Goal: Task Accomplishment & Management: Manage account settings

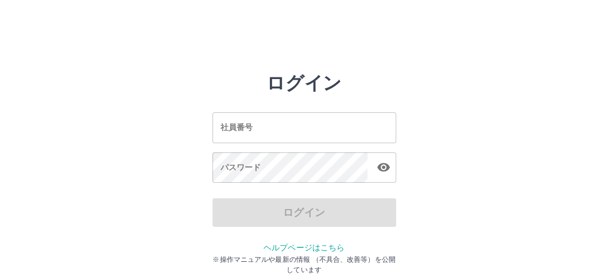
click at [302, 137] on input "社員番号" at bounding box center [304, 127] width 184 height 30
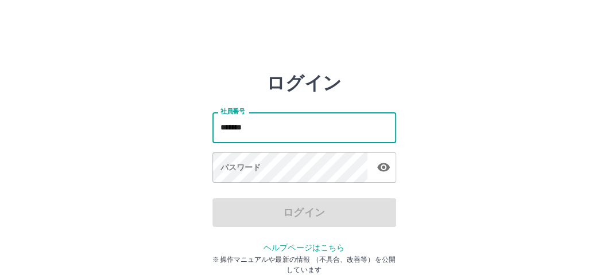
type input "*******"
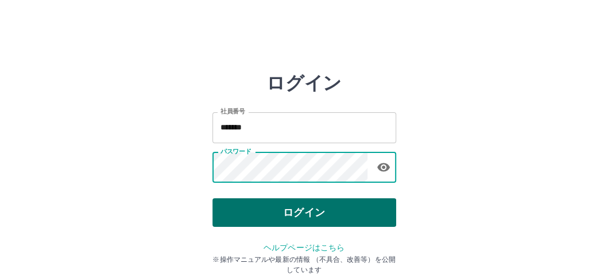
click at [297, 212] on button "ログイン" at bounding box center [304, 213] width 184 height 29
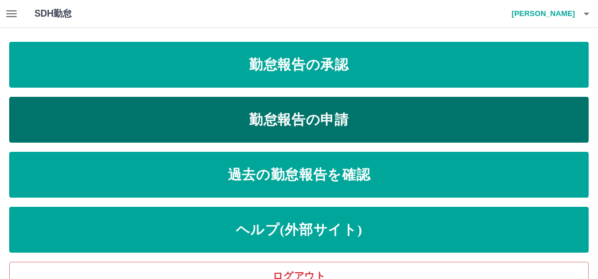
scroll to position [11, 0]
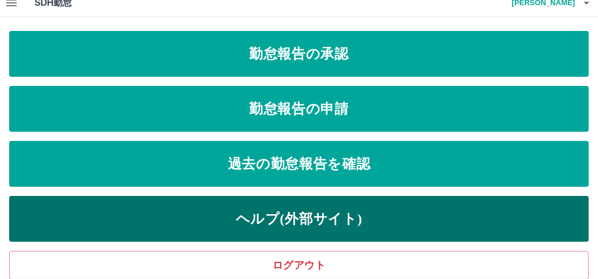
click at [316, 214] on link "ヘルプ(外部サイト)" at bounding box center [299, 219] width 580 height 46
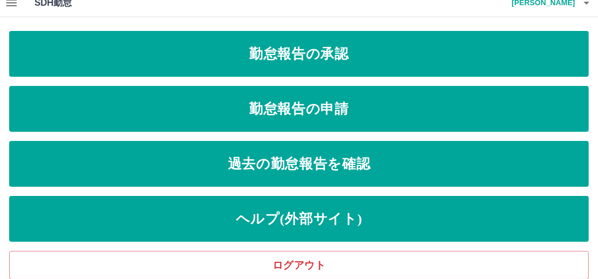
scroll to position [0, 0]
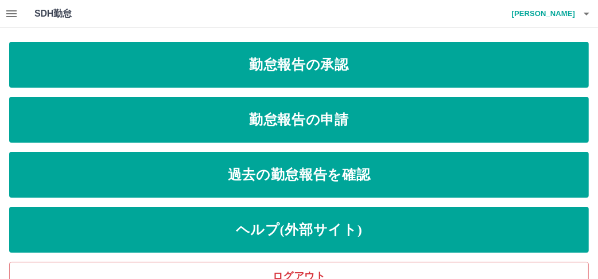
click at [15, 17] on icon "button" at bounding box center [11, 13] width 10 height 7
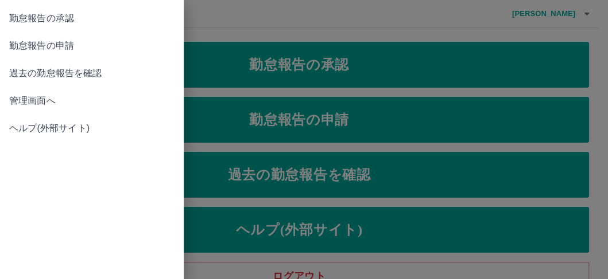
click at [37, 102] on span "管理画面へ" at bounding box center [91, 101] width 165 height 14
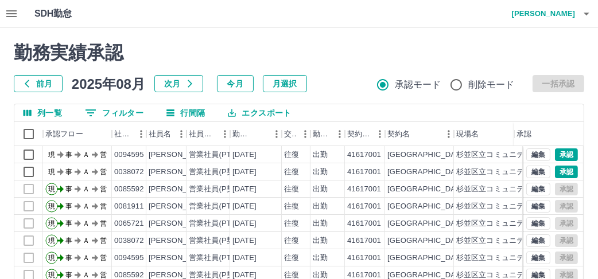
click at [45, 84] on button "前月" at bounding box center [38, 83] width 49 height 17
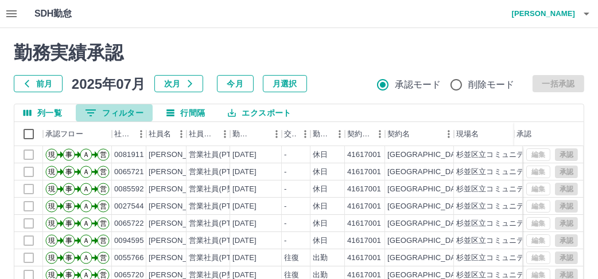
click at [134, 114] on button "0 フィルター" at bounding box center [114, 112] width 77 height 17
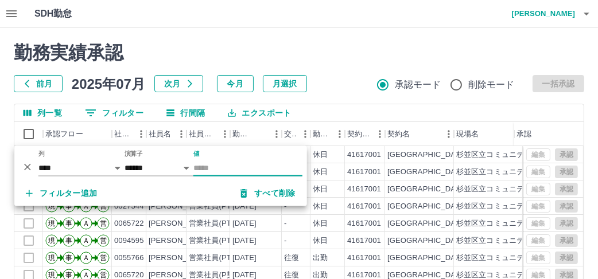
click at [204, 166] on input "値" at bounding box center [247, 168] width 109 height 17
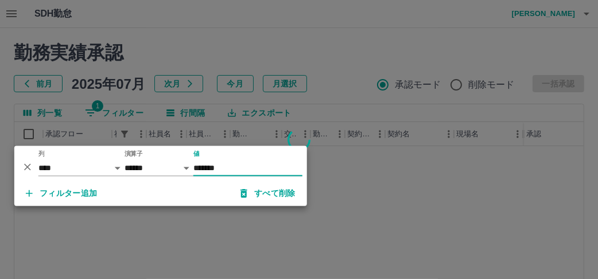
type input "*******"
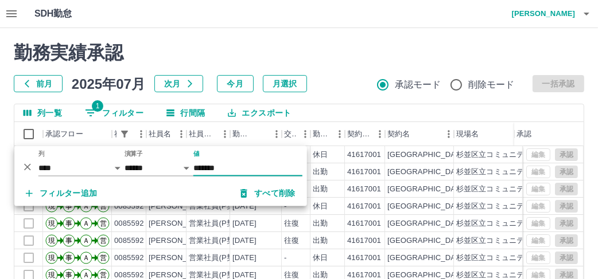
click at [25, 168] on icon "削除" at bounding box center [27, 167] width 7 height 7
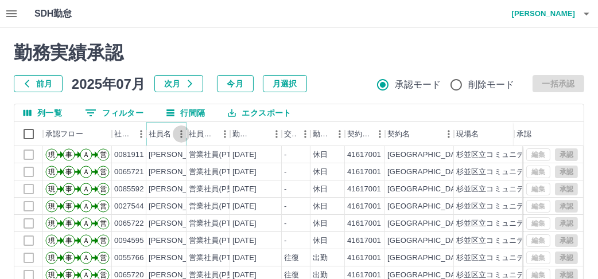
click at [173, 138] on button "メニュー" at bounding box center [181, 134] width 17 height 17
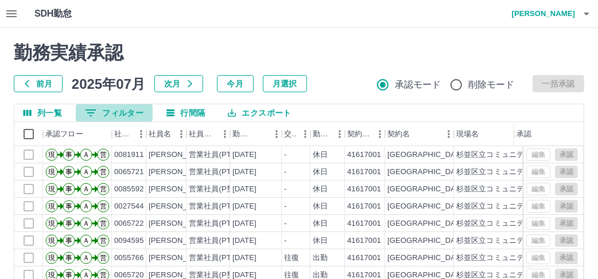
click at [124, 114] on button "0 フィルター" at bounding box center [114, 112] width 77 height 17
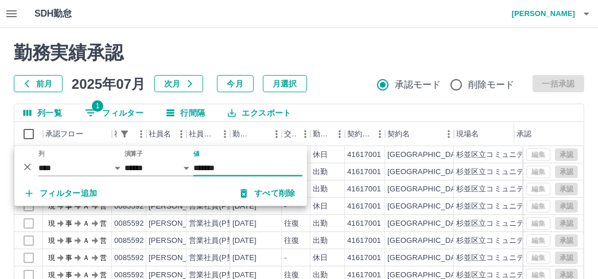
type input "*******"
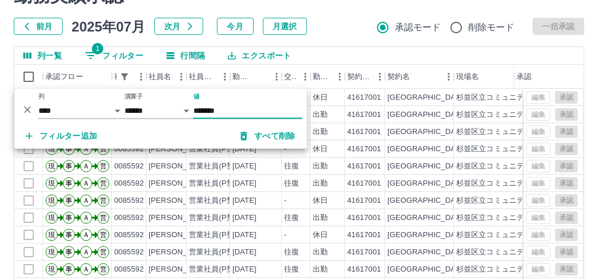
scroll to position [115, 0]
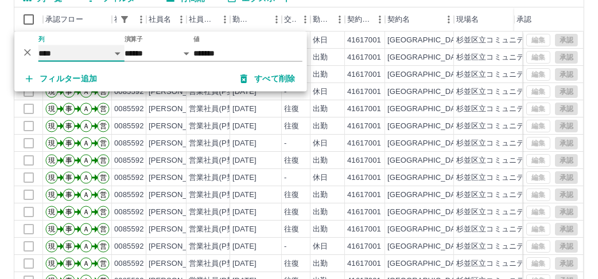
drag, startPoint x: 84, startPoint y: 45, endPoint x: 113, endPoint y: 26, distance: 34.1
click at [104, 25] on body "SDH勤怠 速水　秀征 勤務実績承認 前月 2025年07月 次月 今月 月選択 承認モード 削除モード 一括承認 列一覧 1 フィルター 行間隔 エクスポー…" at bounding box center [299, 127] width 598 height 485
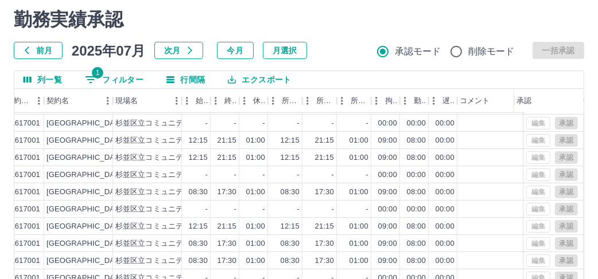
scroll to position [205, 0]
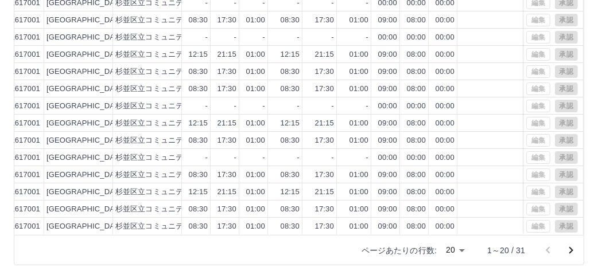
click at [571, 251] on icon "次のページへ" at bounding box center [571, 251] width 14 height 14
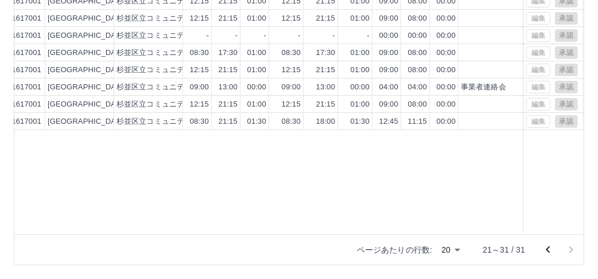
drag, startPoint x: 224, startPoint y: 234, endPoint x: 110, endPoint y: 239, distance: 114.3
click at [110, 239] on div "列一覧 1 フィルター 行間隔 エクスポート 交通費 勤務区分 契約コード 契約名 現場名 始業 終業 休憩 所定開始 所定終業 所定休憩 拘束 勤務 遅刻等…" at bounding box center [299, 81] width 570 height 367
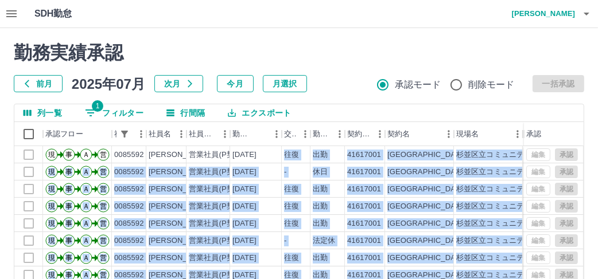
scroll to position [115, 0]
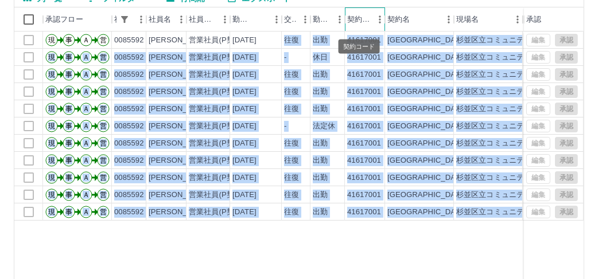
click at [357, 23] on div "契約コード" at bounding box center [359, 19] width 24 height 24
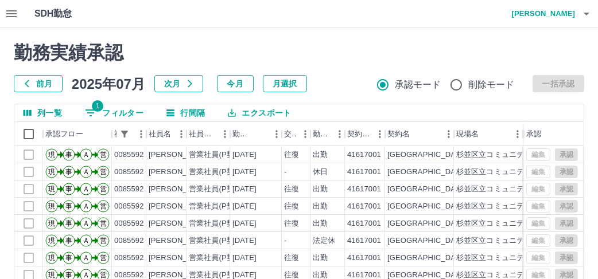
click at [342, 71] on div "勤務実績承認 前月 2025年07月 次月 今月 月選択 承認モード 削除モード 一括承認" at bounding box center [299, 67] width 570 height 50
click at [203, 131] on div "社員区分" at bounding box center [203, 134] width 28 height 24
drag, startPoint x: 203, startPoint y: 131, endPoint x: 190, endPoint y: 135, distance: 12.7
click at [190, 135] on div "社員名" at bounding box center [187, 134] width 14 height 24
click at [223, 134] on icon "メニュー" at bounding box center [225, 134] width 11 height 11
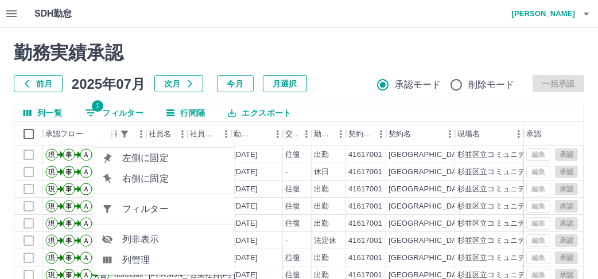
click at [169, 239] on span "列非表示" at bounding box center [173, 240] width 103 height 14
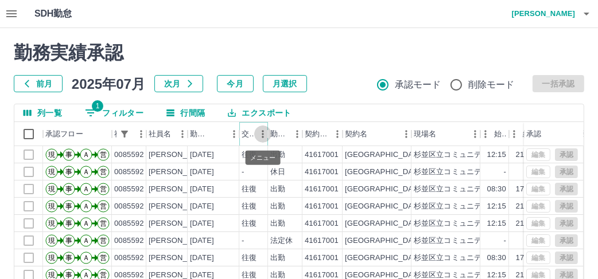
click at [259, 137] on icon "メニュー" at bounding box center [262, 134] width 11 height 11
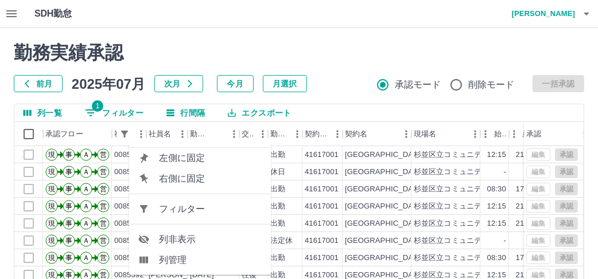
drag, startPoint x: 181, startPoint y: 258, endPoint x: 182, endPoint y: 235, distance: 22.4
click at [182, 235] on ul "左側に固定 右側に固定 フィルター 列非表示 列管理" at bounding box center [200, 209] width 142 height 133
click at [182, 235] on span "列非表示" at bounding box center [210, 240] width 103 height 14
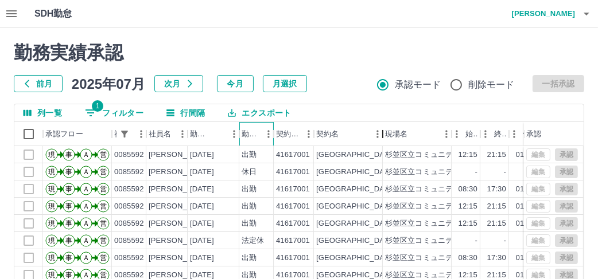
click at [377, 133] on div "契約名" at bounding box center [383, 134] width 14 height 24
click at [376, 133] on div "契約名" at bounding box center [383, 134] width 14 height 24
click at [377, 135] on div "契約名" at bounding box center [383, 134] width 14 height 24
drag, startPoint x: 377, startPoint y: 135, endPoint x: 357, endPoint y: 133, distance: 19.6
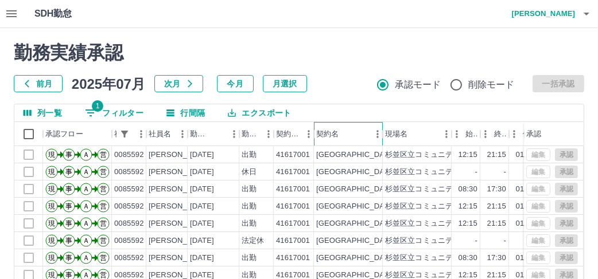
click at [357, 133] on div "契約名" at bounding box center [342, 134] width 53 height 24
click at [377, 133] on div "契約名" at bounding box center [383, 134] width 14 height 24
click at [380, 135] on div "契約名" at bounding box center [383, 134] width 14 height 24
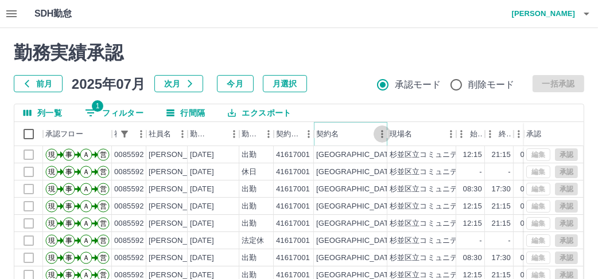
click at [379, 137] on icon "メニュー" at bounding box center [381, 134] width 11 height 11
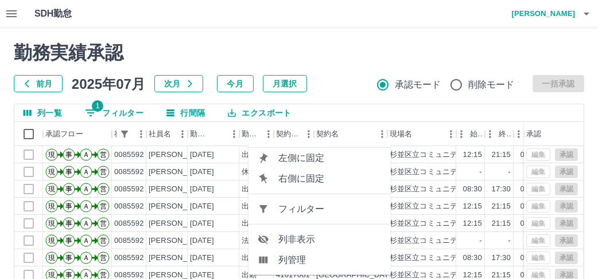
scroll to position [57, 0]
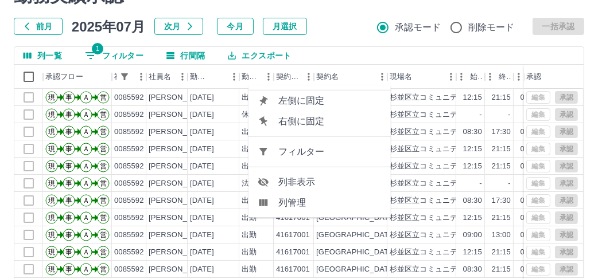
click at [325, 180] on span "列非表示" at bounding box center [329, 183] width 103 height 14
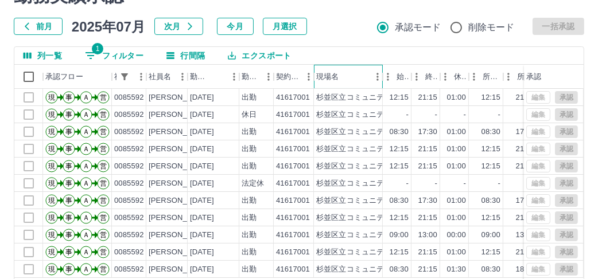
scroll to position [115, 0]
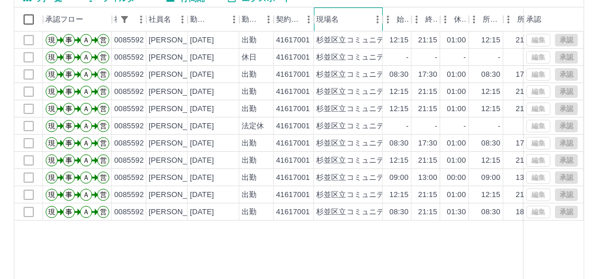
click at [307, 18] on div "契約コード" at bounding box center [314, 19] width 14 height 24
click at [309, 21] on div "契約コード" at bounding box center [314, 19] width 14 height 24
click at [308, 22] on div "契約コード" at bounding box center [314, 19] width 14 height 24
drag, startPoint x: 308, startPoint y: 22, endPoint x: 300, endPoint y: 4, distance: 19.5
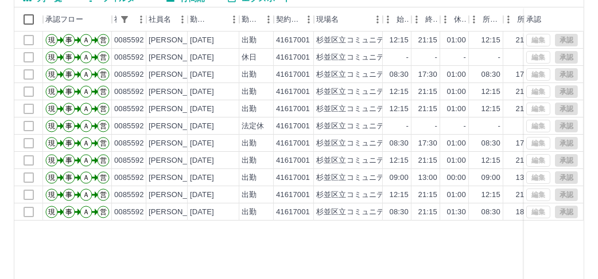
scroll to position [104, 0]
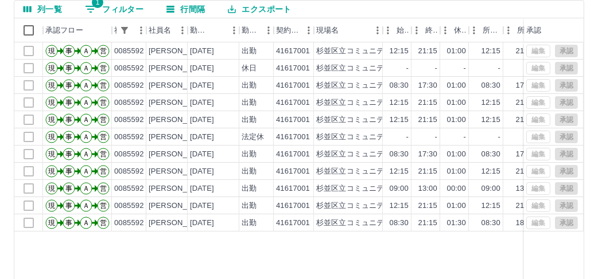
click at [337, 1] on div "列一覧 1 フィルター 行間隔 エクスポート" at bounding box center [298, 10] width 569 height 18
click at [307, 29] on div "契約コード" at bounding box center [314, 30] width 14 height 24
click at [298, 34] on div "契約コード" at bounding box center [288, 30] width 24 height 24
click at [298, 33] on div "契約コード" at bounding box center [288, 30] width 24 height 24
click at [309, 33] on div "契約コード" at bounding box center [314, 30] width 14 height 24
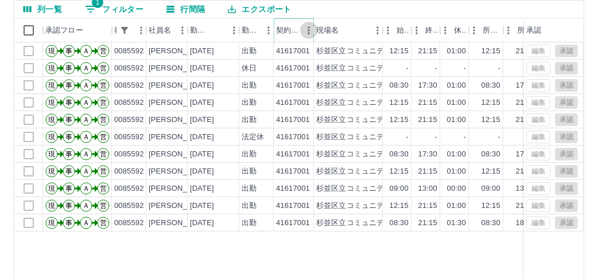
click at [305, 34] on icon "メニュー" at bounding box center [308, 30] width 11 height 11
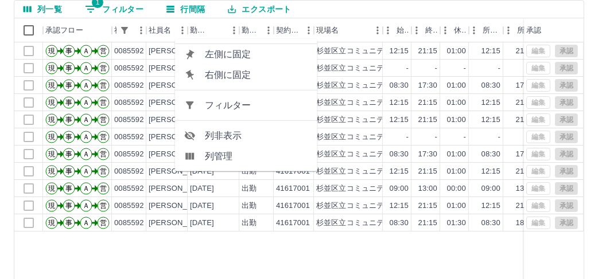
click at [265, 138] on span "列非表示" at bounding box center [256, 136] width 103 height 14
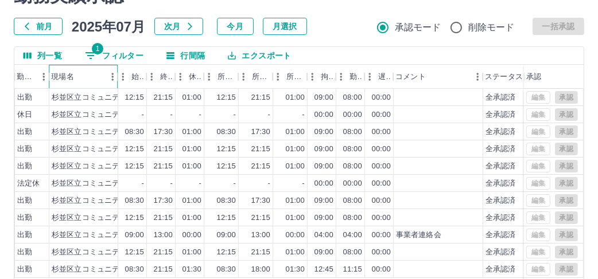
scroll to position [205, 0]
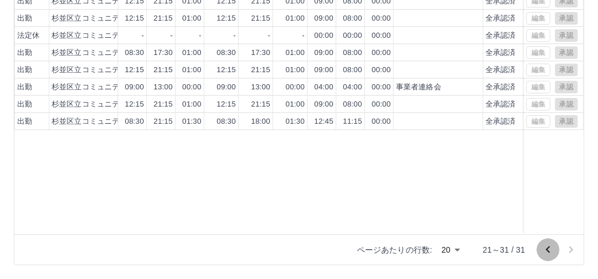
click at [546, 249] on icon "前のページへ" at bounding box center [548, 250] width 4 height 7
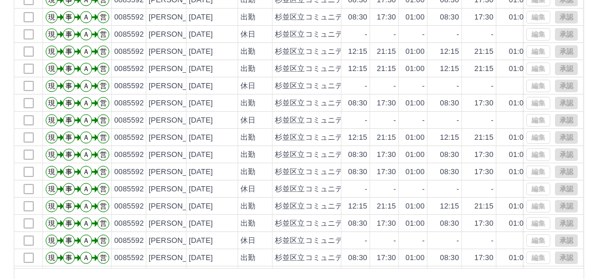
scroll to position [0, 0]
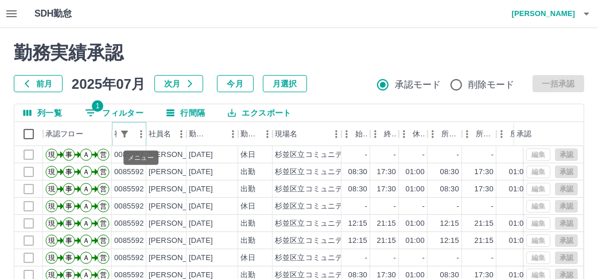
click at [136, 133] on icon "メニュー" at bounding box center [140, 134] width 11 height 11
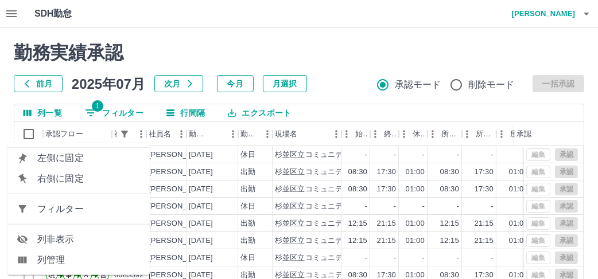
click at [101, 236] on span "列非表示" at bounding box center [88, 240] width 103 height 14
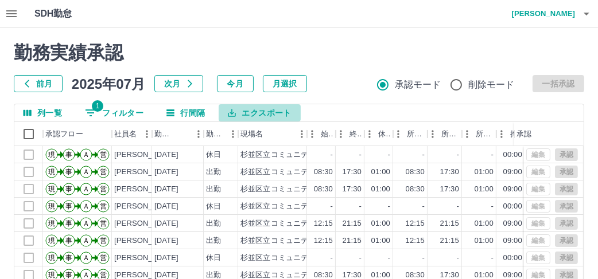
click at [252, 110] on button "エクスポート" at bounding box center [259, 112] width 81 height 17
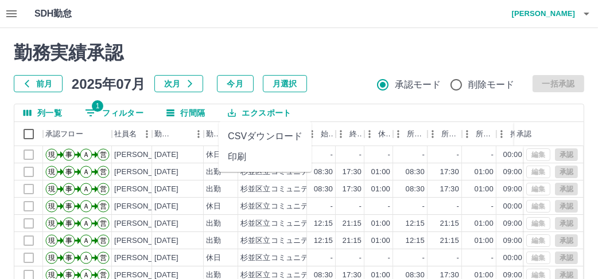
click at [258, 115] on button "エクスポート" at bounding box center [259, 112] width 81 height 17
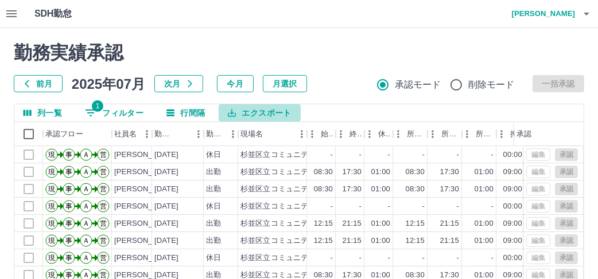
click at [258, 115] on button "エクスポート" at bounding box center [259, 112] width 81 height 17
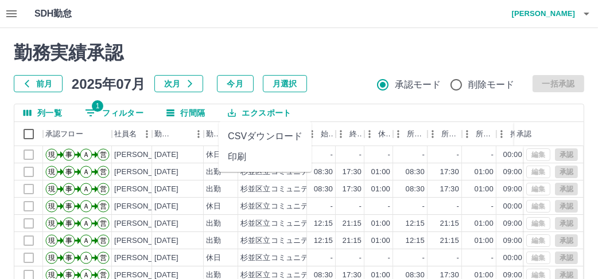
click at [350, 68] on div "勤務実績承認 前月 2025年07月 次月 今月 月選択 承認モード 削除モード 一括承認" at bounding box center [299, 67] width 570 height 50
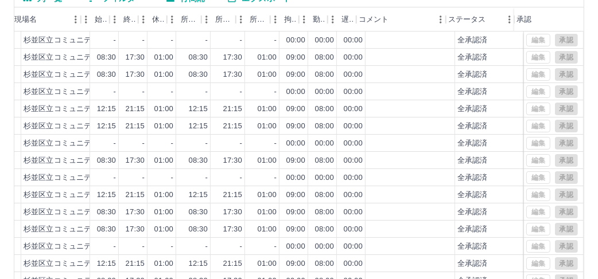
scroll to position [57, 0]
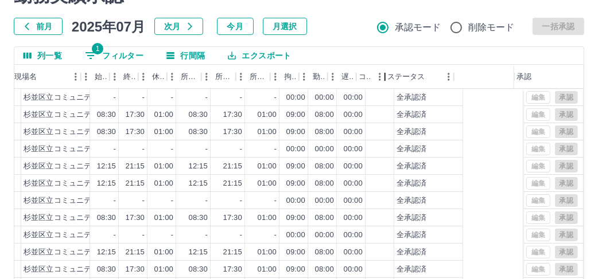
drag, startPoint x: 440, startPoint y: 77, endPoint x: 377, endPoint y: 79, distance: 62.6
click at [378, 79] on div "コメント" at bounding box center [385, 77] width 14 height 24
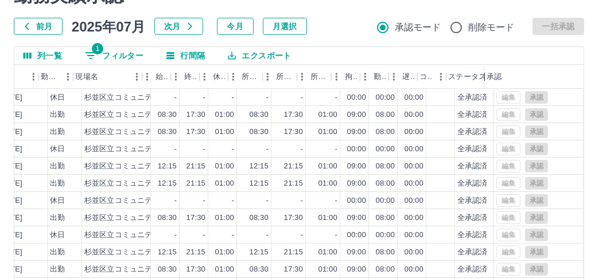
drag, startPoint x: 516, startPoint y: 74, endPoint x: 486, endPoint y: 75, distance: 29.9
click at [486, 75] on div "承認" at bounding box center [484, 77] width 14 height 24
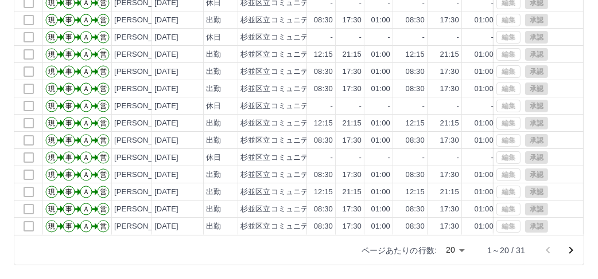
scroll to position [0, 0]
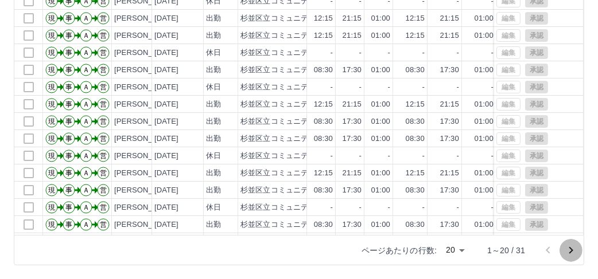
click at [569, 250] on icon "次のページへ" at bounding box center [571, 251] width 14 height 14
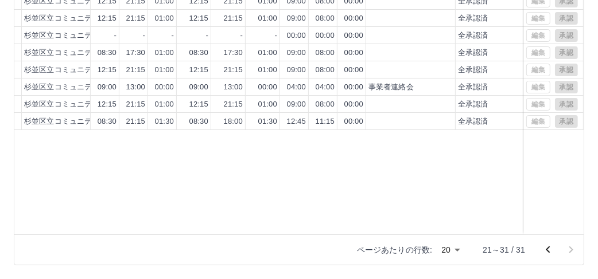
scroll to position [33, 0]
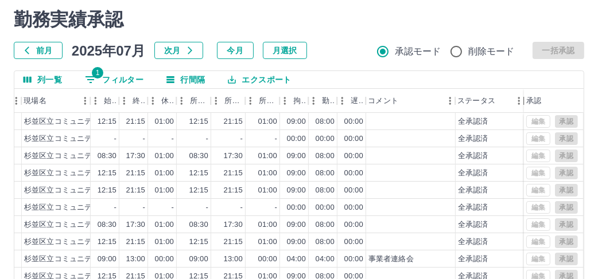
click at [517, 100] on div "ステータス" at bounding box center [524, 101] width 14 height 24
click at [519, 100] on div "ステータス" at bounding box center [524, 101] width 14 height 24
drag, startPoint x: 519, startPoint y: 100, endPoint x: 324, endPoint y: 45, distance: 202.7
click at [324, 45] on div "前月 2025年07月 次月 今月 月選択 承認モード 削除モード 一括承認" at bounding box center [299, 50] width 570 height 17
click at [508, 105] on div "ステータス" at bounding box center [483, 101] width 53 height 24
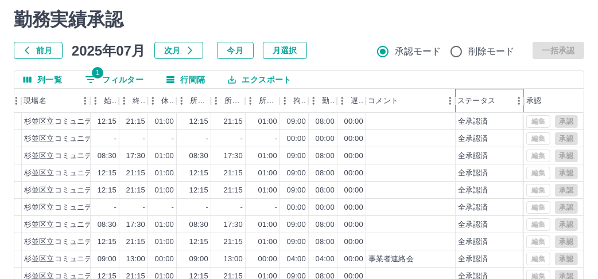
click at [519, 102] on div "ステータス" at bounding box center [524, 101] width 14 height 24
drag, startPoint x: 519, startPoint y: 102, endPoint x: 546, endPoint y: 86, distance: 31.6
click at [550, 81] on div "列一覧 1 フィルター 行間隔 エクスポート" at bounding box center [298, 80] width 569 height 18
click at [519, 102] on div "ステータス" at bounding box center [524, 101] width 14 height 24
click at [505, 102] on div "ステータス" at bounding box center [483, 101] width 53 height 24
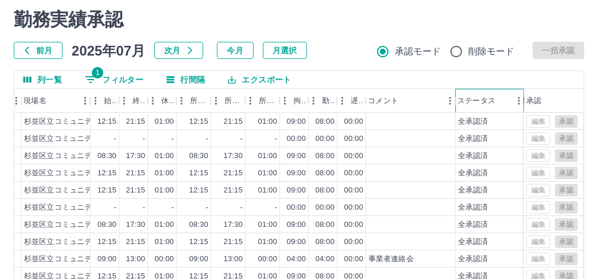
click at [519, 105] on div "ステータス" at bounding box center [524, 101] width 14 height 24
click at [519, 102] on div "ステータス" at bounding box center [524, 101] width 14 height 24
click at [500, 103] on div "ステータス" at bounding box center [483, 101] width 53 height 24
click at [444, 103] on icon "メニュー" at bounding box center [449, 100] width 11 height 11
click at [515, 100] on icon "メニュー" at bounding box center [518, 100] width 11 height 11
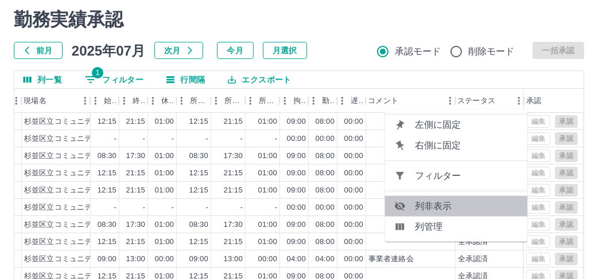
click at [479, 208] on span "列非表示" at bounding box center [466, 207] width 103 height 14
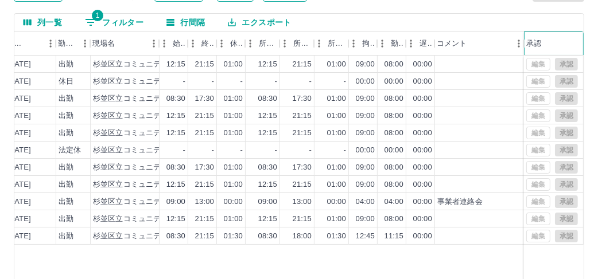
scroll to position [205, 0]
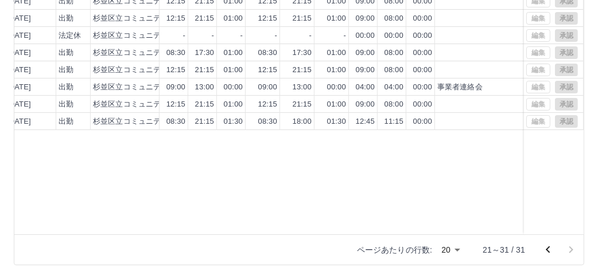
click at [546, 252] on icon "前のページへ" at bounding box center [548, 250] width 14 height 14
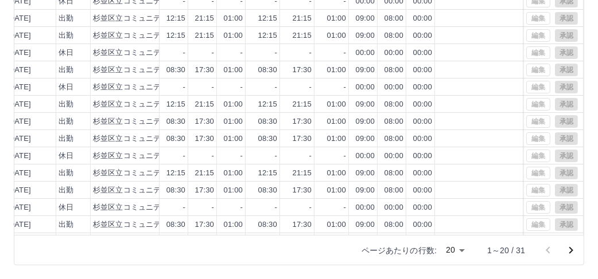
scroll to position [59, 147]
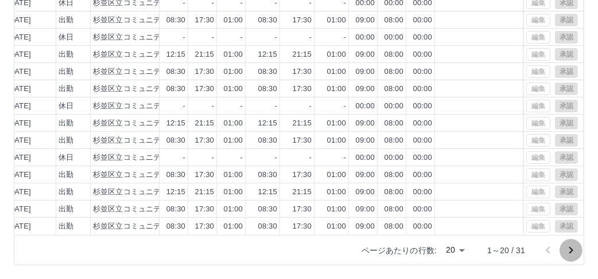
click at [571, 251] on icon "次のページへ" at bounding box center [571, 251] width 14 height 14
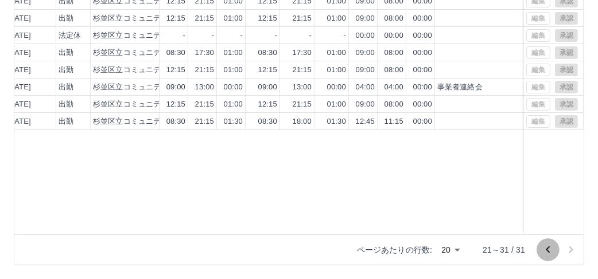
click at [549, 250] on icon "前のページへ" at bounding box center [548, 250] width 14 height 14
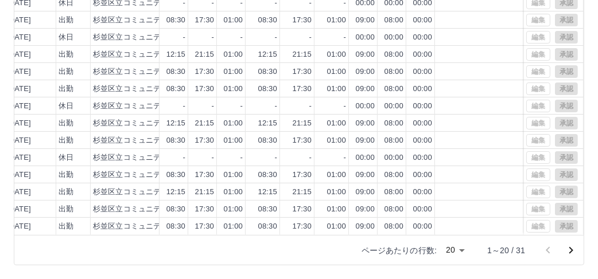
scroll to position [59, 147]
click at [573, 250] on icon "次のページへ" at bounding box center [571, 251] width 14 height 14
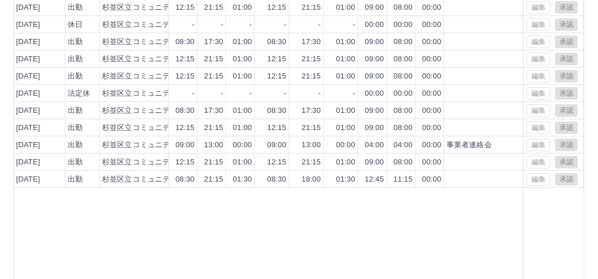
scroll to position [205, 0]
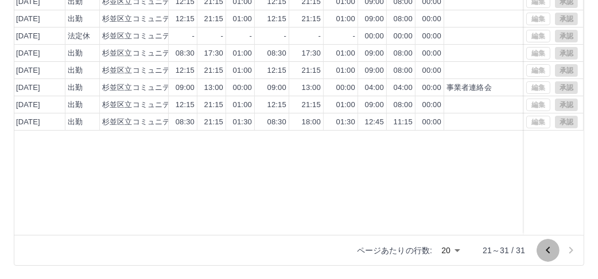
click at [549, 252] on icon "前のページへ" at bounding box center [548, 250] width 4 height 7
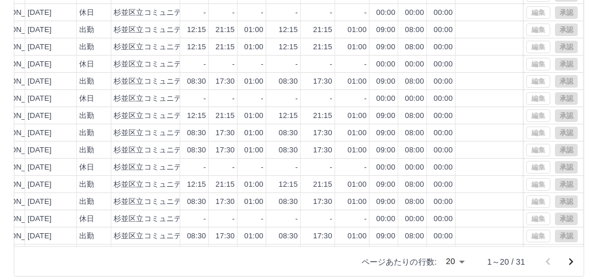
scroll to position [0, 0]
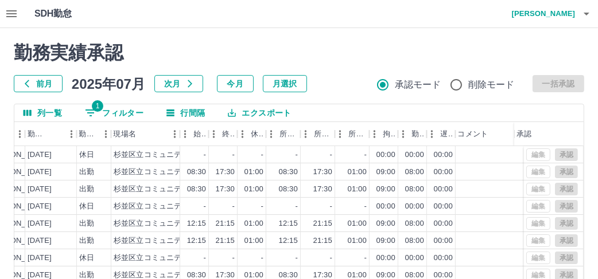
click at [29, 83] on icon "button" at bounding box center [26, 83] width 9 height 9
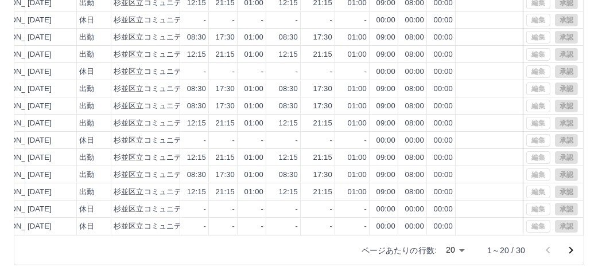
scroll to position [59, 127]
click at [571, 248] on icon "次のページへ" at bounding box center [571, 251] width 14 height 14
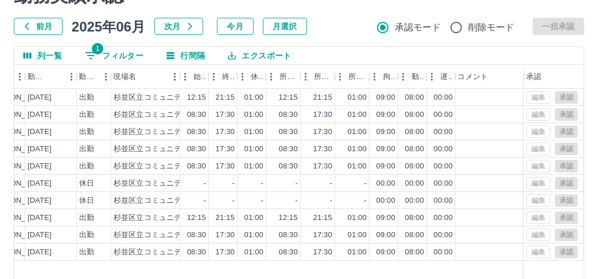
scroll to position [205, 0]
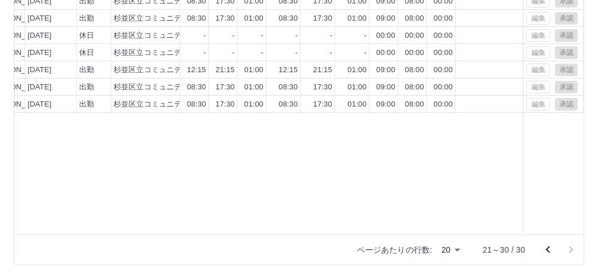
click at [550, 250] on icon "前のページへ" at bounding box center [548, 250] width 14 height 14
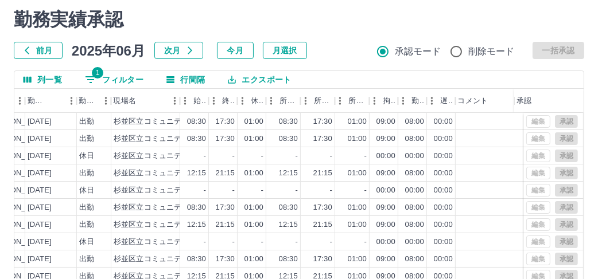
scroll to position [0, 0]
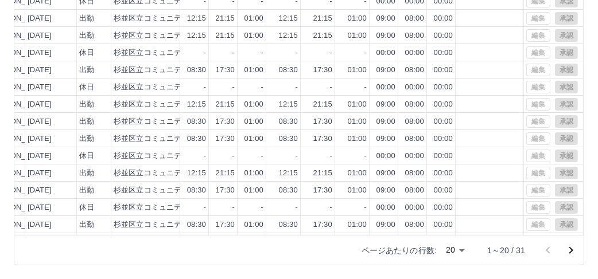
scroll to position [59, 127]
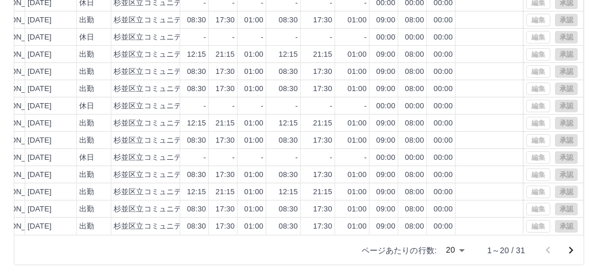
click at [568, 248] on icon "次のページへ" at bounding box center [571, 251] width 14 height 14
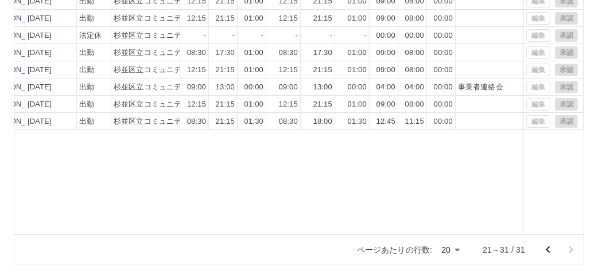
scroll to position [33, 0]
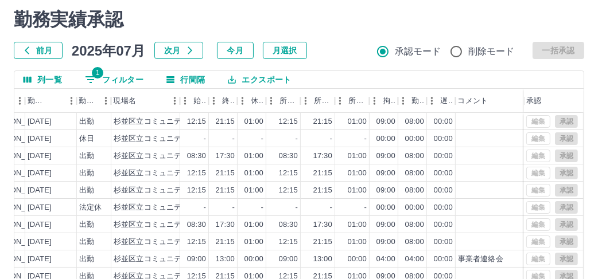
click at [49, 50] on button "前月" at bounding box center [38, 50] width 49 height 17
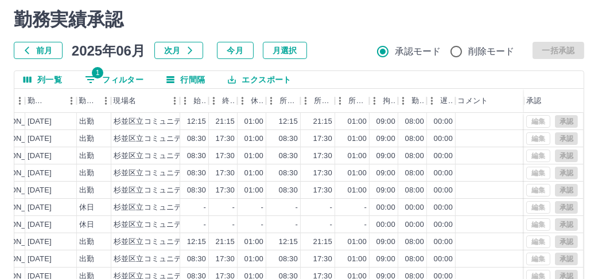
scroll to position [205, 0]
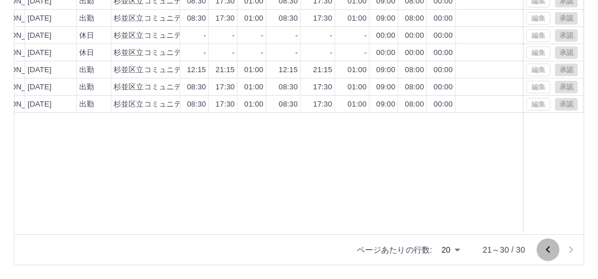
click at [546, 246] on icon "前のページへ" at bounding box center [548, 250] width 14 height 14
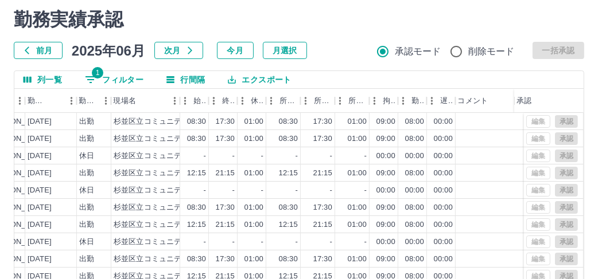
scroll to position [0, 0]
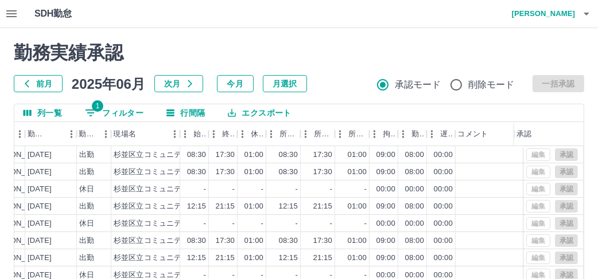
click at [565, 13] on h4 "[PERSON_NAME]" at bounding box center [540, 14] width 69 height 28
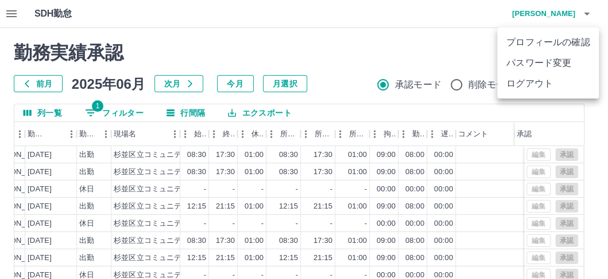
click at [10, 10] on div at bounding box center [304, 139] width 608 height 279
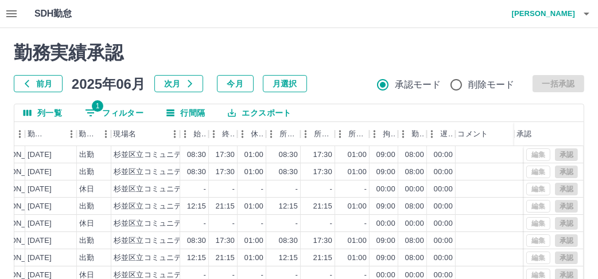
click at [10, 11] on icon "button" at bounding box center [12, 14] width 14 height 14
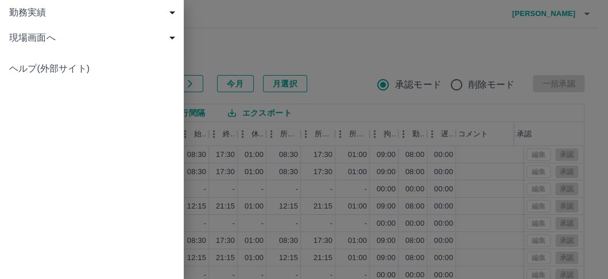
click at [10, 11] on span "勤務実績" at bounding box center [94, 13] width 170 height 14
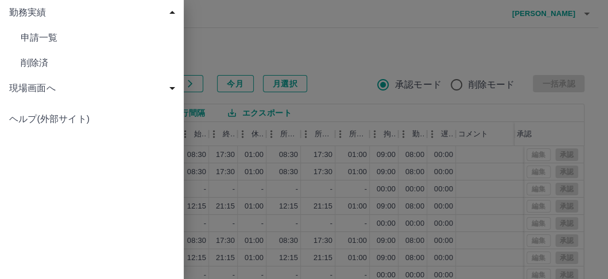
click at [40, 40] on span "申請一覧" at bounding box center [98, 38] width 154 height 14
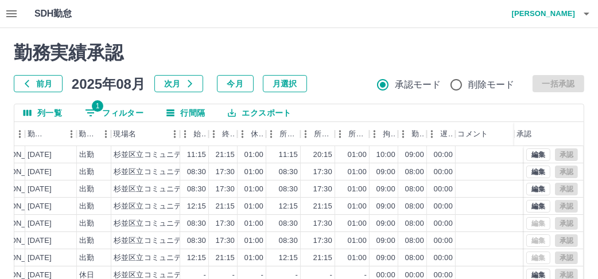
click at [6, 14] on icon "button" at bounding box center [12, 14] width 14 height 14
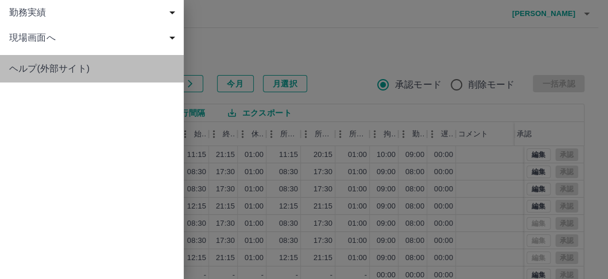
click at [46, 71] on span "ヘルプ(外部サイト)" at bounding box center [91, 69] width 165 height 14
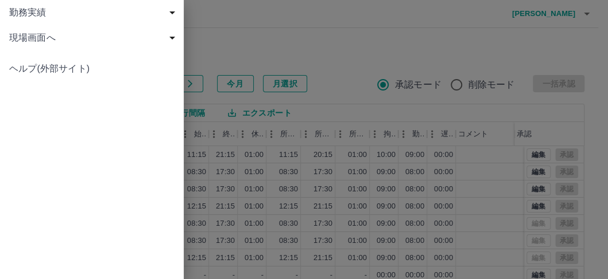
click at [142, 14] on span "勤務実績" at bounding box center [94, 13] width 170 height 14
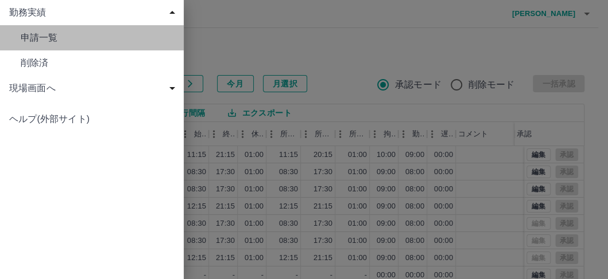
click at [106, 41] on span "申請一覧" at bounding box center [98, 38] width 154 height 14
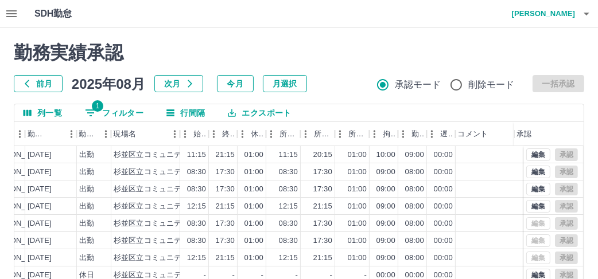
click at [564, 8] on h4 "[PERSON_NAME]" at bounding box center [540, 14] width 69 height 28
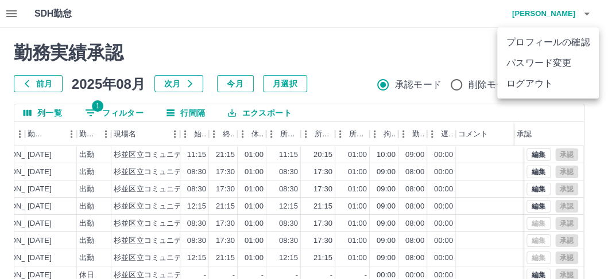
click at [13, 15] on div at bounding box center [304, 139] width 608 height 279
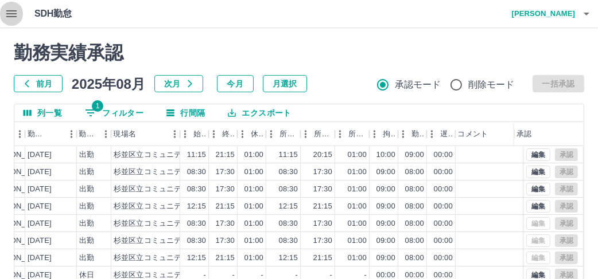
click at [13, 11] on icon "button" at bounding box center [12, 14] width 14 height 14
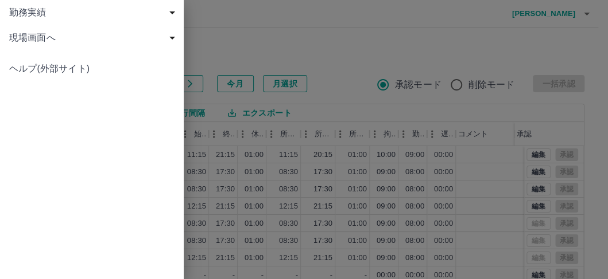
click at [47, 35] on span "現場画面へ" at bounding box center [94, 38] width 170 height 14
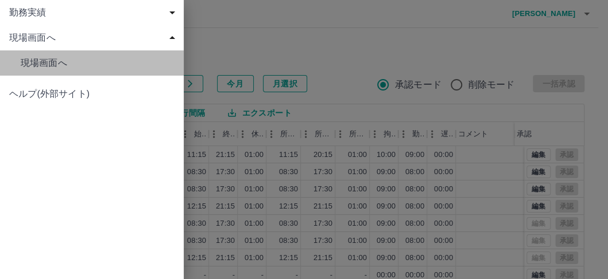
click at [46, 64] on span "現場画面へ" at bounding box center [98, 63] width 154 height 14
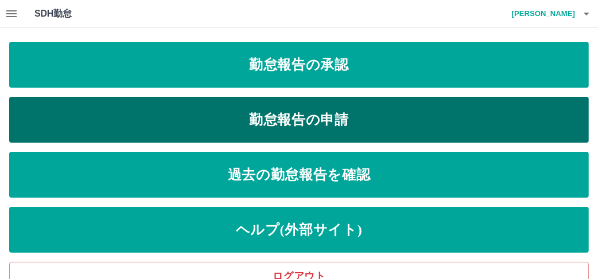
scroll to position [11, 0]
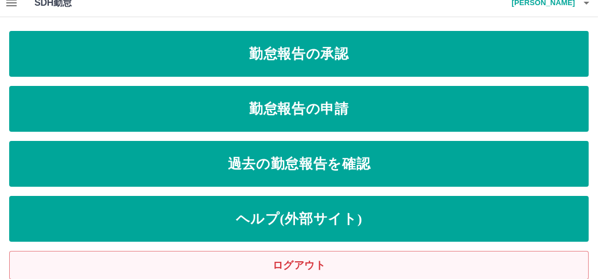
click at [318, 267] on link "ログアウト" at bounding box center [299, 265] width 580 height 29
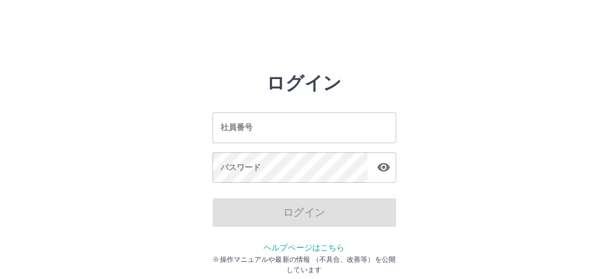
click at [349, 21] on html "ログイン 社員番号 社員番号 パスワード パスワード ログイン ヘルプページはこちら ※操作マニュアルや最新の情報 （不具合、改善等）を公開しています" at bounding box center [304, 128] width 608 height 256
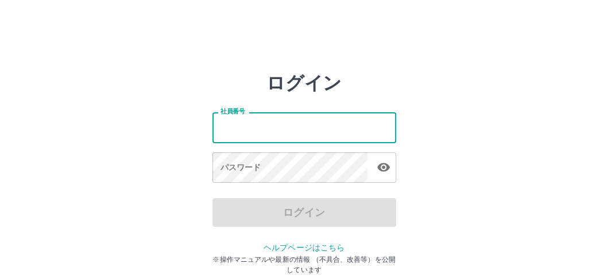
click at [271, 134] on input "社員番号" at bounding box center [304, 127] width 184 height 30
type input "*******"
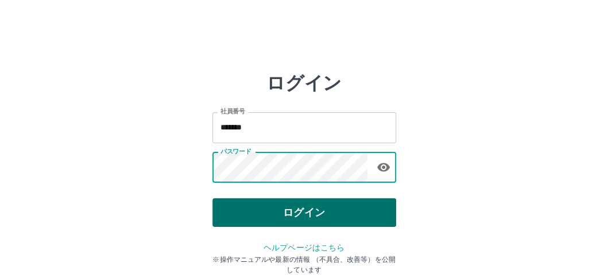
click at [311, 211] on button "ログイン" at bounding box center [304, 213] width 184 height 29
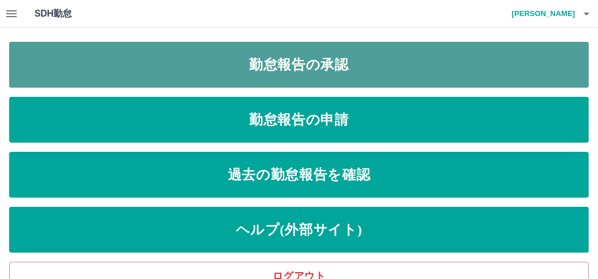
click at [321, 78] on link "勤怠報告の承認" at bounding box center [299, 65] width 580 height 46
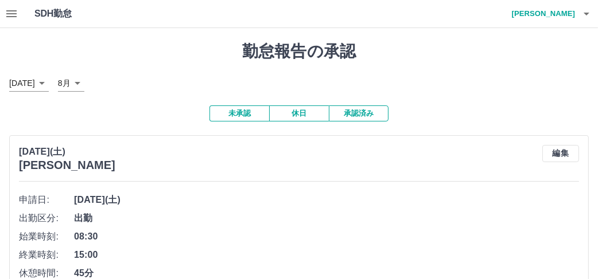
click at [563, 14] on h4 "[PERSON_NAME]" at bounding box center [540, 14] width 69 height 28
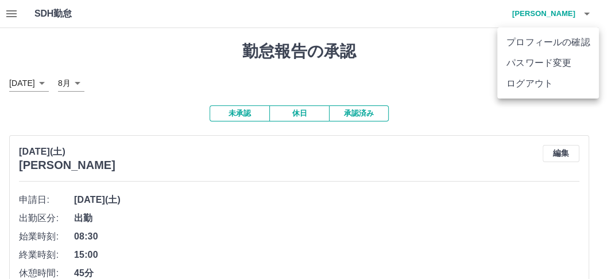
click at [5, 10] on div at bounding box center [304, 139] width 608 height 279
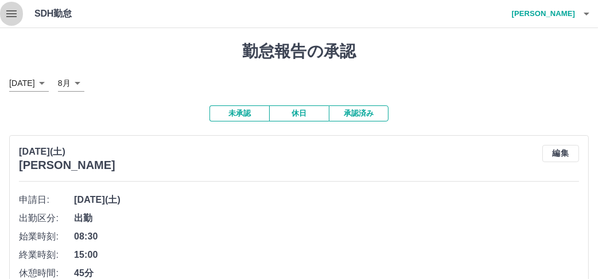
click at [5, 10] on icon "button" at bounding box center [12, 14] width 14 height 14
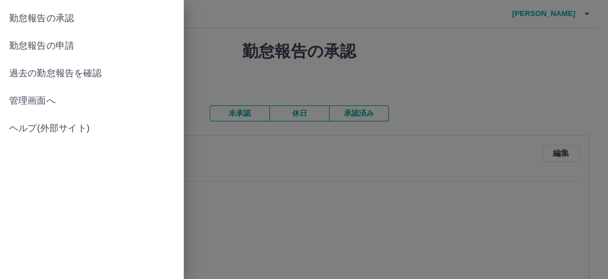
click at [41, 44] on span "勤怠報告の申請" at bounding box center [91, 46] width 165 height 14
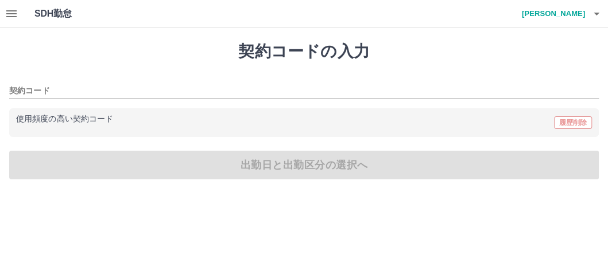
click at [227, 127] on div "使用頻度の高い契約コード 履歴削除" at bounding box center [303, 122] width 575 height 15
click at [166, 129] on div "使用頻度の高い契約コード 履歴削除" at bounding box center [303, 122] width 575 height 15
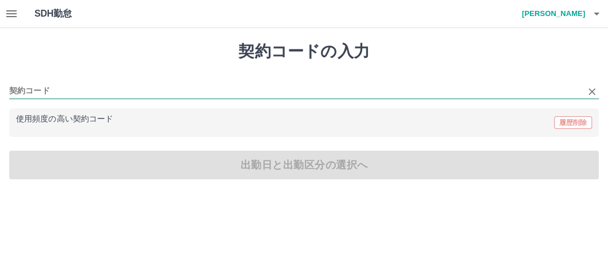
click at [156, 95] on input "契約コード" at bounding box center [295, 91] width 572 height 14
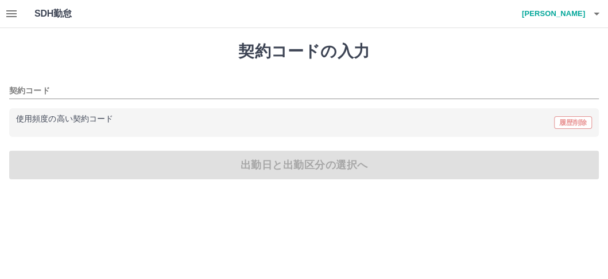
click at [552, 19] on h4 "[PERSON_NAME]" at bounding box center [550, 14] width 69 height 28
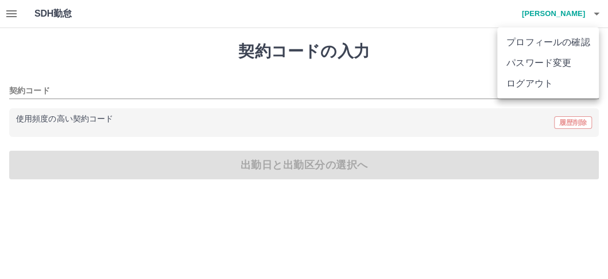
click at [19, 12] on div at bounding box center [304, 139] width 608 height 279
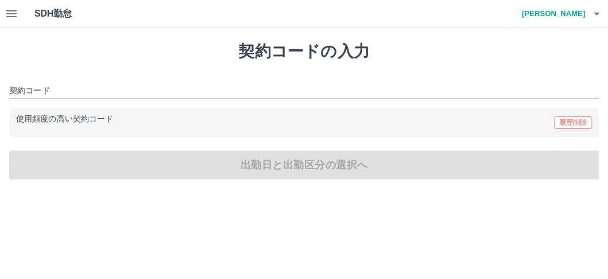
click at [7, 15] on icon "button" at bounding box center [12, 14] width 14 height 14
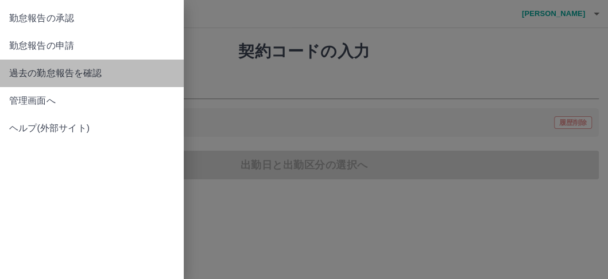
click at [49, 77] on span "過去の勤怠報告を確認" at bounding box center [91, 74] width 165 height 14
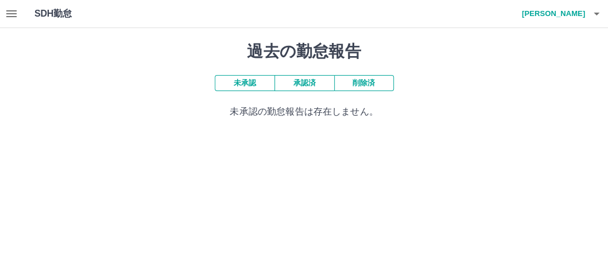
click at [293, 82] on button "承認済" at bounding box center [304, 83] width 60 height 16
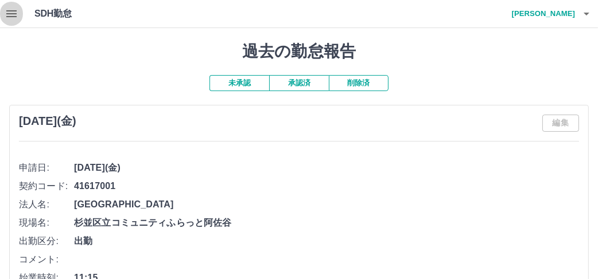
click at [8, 7] on icon "button" at bounding box center [12, 14] width 14 height 14
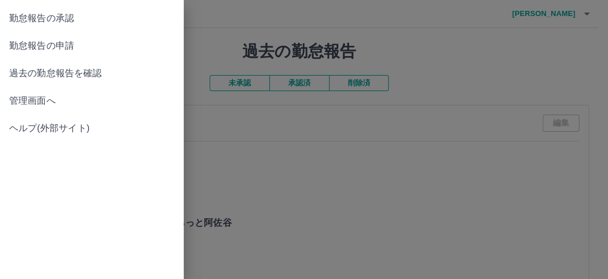
click at [30, 102] on span "管理画面へ" at bounding box center [91, 101] width 165 height 14
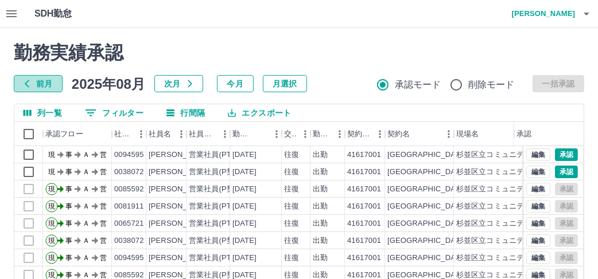
click at [48, 80] on button "前月" at bounding box center [38, 83] width 49 height 17
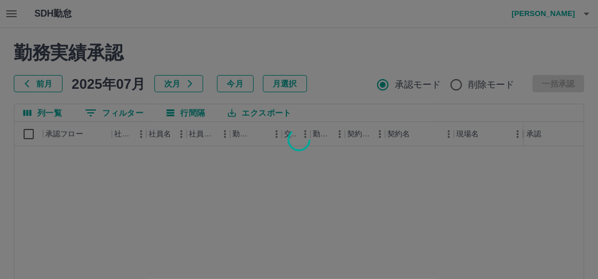
click at [48, 80] on div at bounding box center [299, 139] width 598 height 279
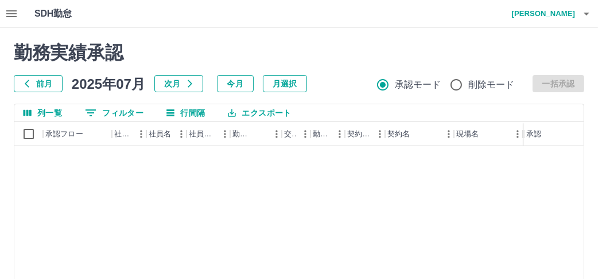
click at [48, 80] on button "前月" at bounding box center [38, 83] width 49 height 17
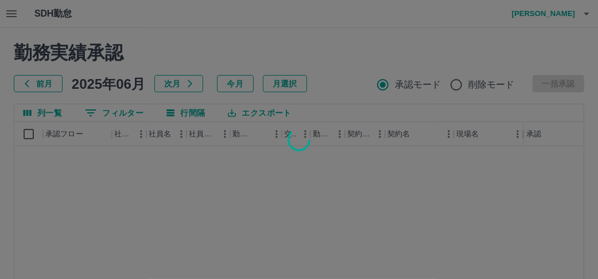
click at [48, 80] on div at bounding box center [299, 139] width 598 height 279
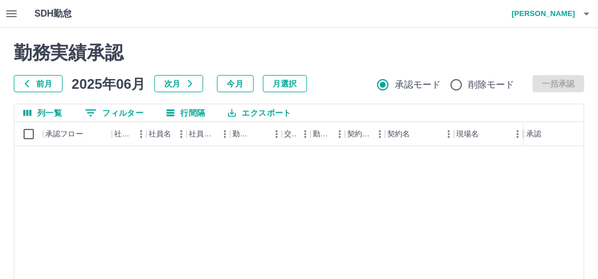
click at [25, 85] on icon "button" at bounding box center [26, 83] width 9 height 9
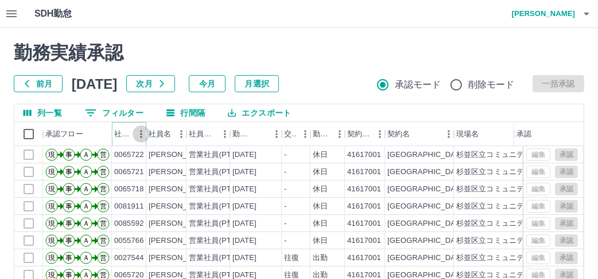
click at [137, 135] on icon "メニュー" at bounding box center [140, 134] width 11 height 11
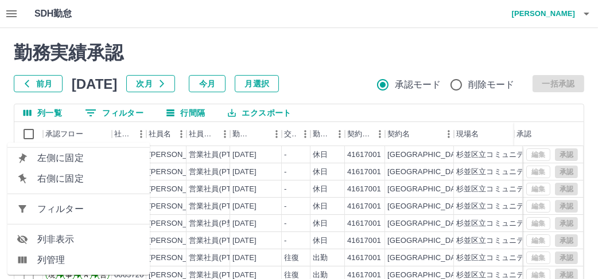
click at [91, 201] on li "フィルター" at bounding box center [78, 209] width 142 height 21
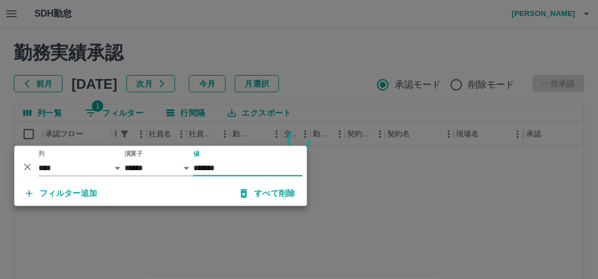
type input "*******"
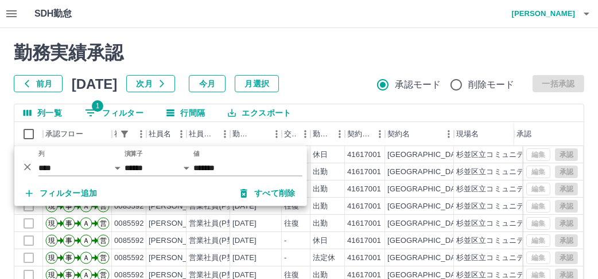
click at [348, 94] on div "勤務実績承認 前月 [DATE] 次月 今月 月選択 承認モード 削除モード 一括承認 列一覧 1 フィルター 行間隔 エクスポート 承認フロー 社員番号 社…" at bounding box center [299, 256] width 598 height 457
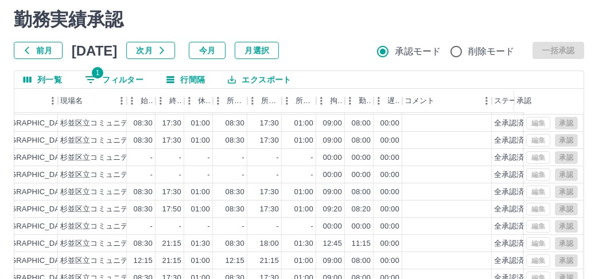
scroll to position [205, 0]
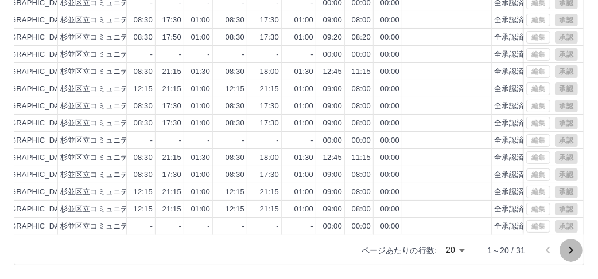
click at [568, 249] on icon "次のページへ" at bounding box center [571, 251] width 14 height 14
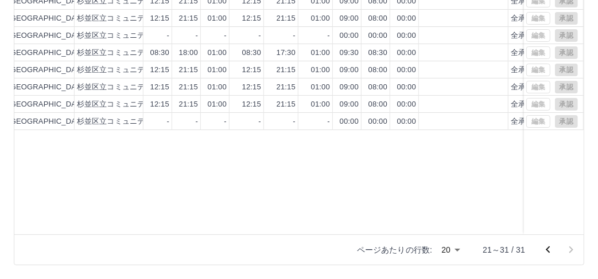
click at [543, 246] on icon "前のページへ" at bounding box center [548, 250] width 14 height 14
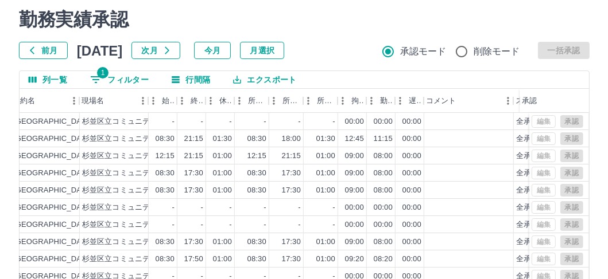
scroll to position [0, 0]
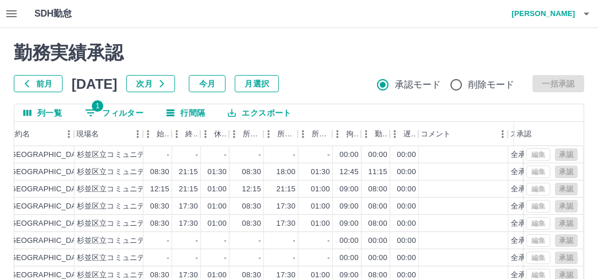
click at [543, 4] on h4 "[PERSON_NAME]" at bounding box center [540, 14] width 69 height 28
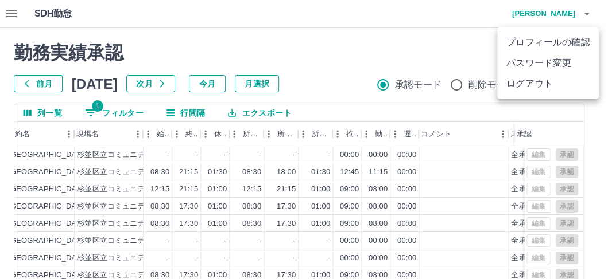
click at [538, 81] on li "ログアウト" at bounding box center [548, 83] width 102 height 21
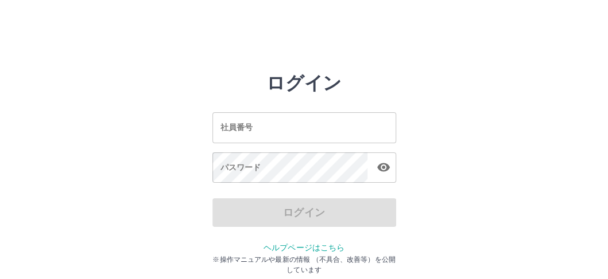
click at [489, 195] on div "ログイン 社員番号 社員番号 パスワード パスワード ログイン ヘルプページはこちら ※操作マニュアルや最新の情報 （不具合、改善等）を公開しています" at bounding box center [304, 164] width 608 height 184
